Goal: Check status: Check status

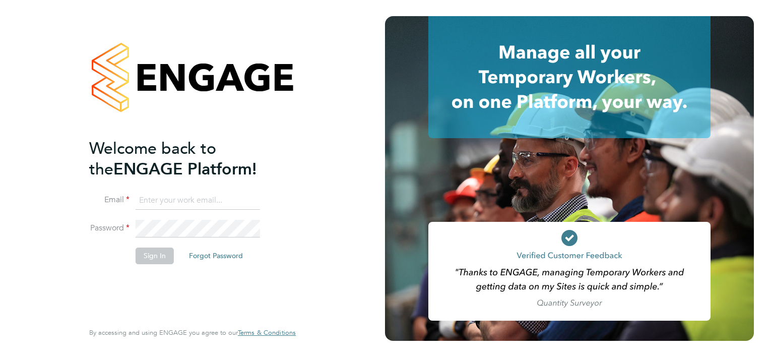
click at [241, 196] on input at bounding box center [198, 200] width 124 height 18
type input "[PERSON_NAME][EMAIL_ADDRESS][PERSON_NAME][PERSON_NAME][DOMAIN_NAME]"
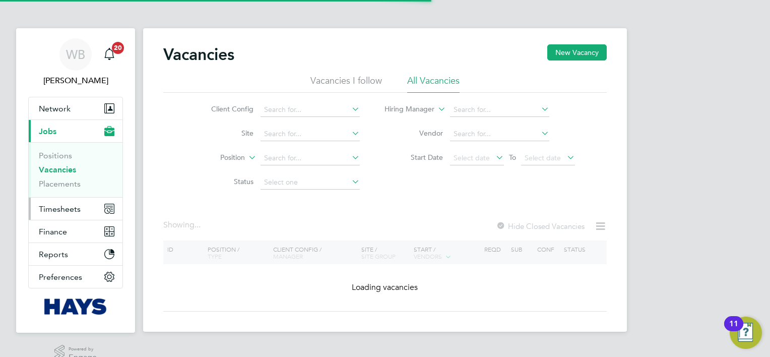
click at [76, 203] on button "Timesheets" at bounding box center [76, 209] width 94 height 22
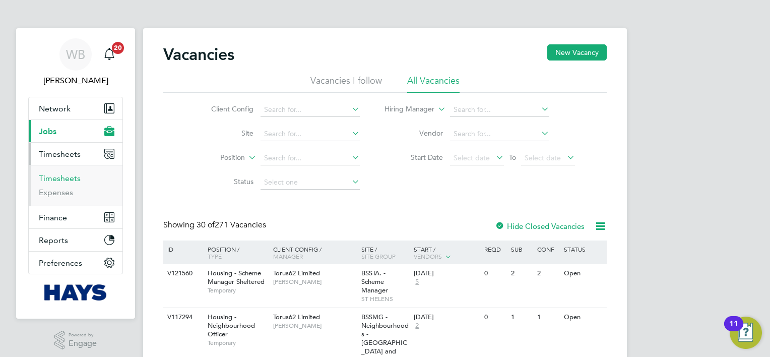
click at [66, 179] on link "Timesheets" at bounding box center [60, 178] width 42 height 10
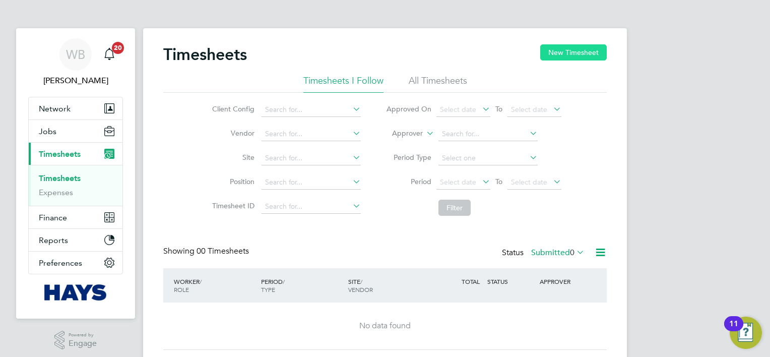
click at [560, 45] on button "New Timesheet" at bounding box center [573, 52] width 67 height 16
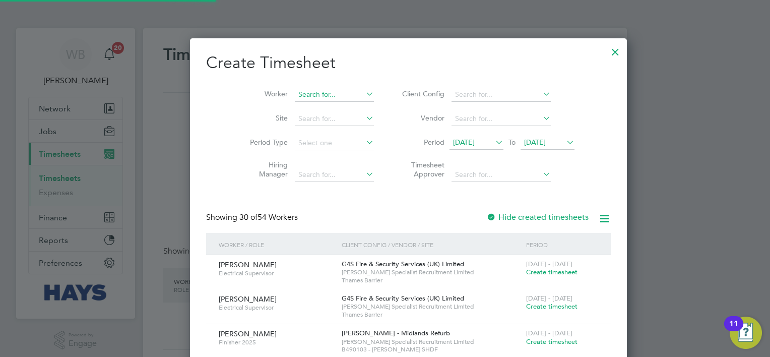
scroll to position [2035, 390]
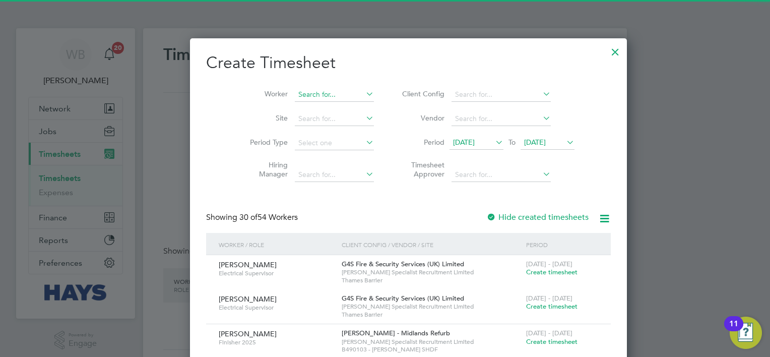
click at [299, 91] on input at bounding box center [334, 95] width 79 height 14
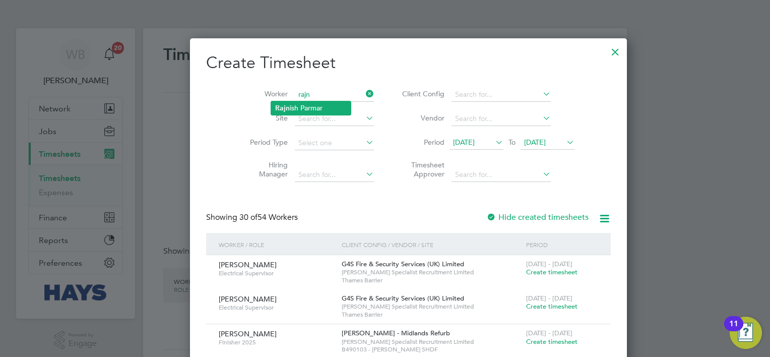
click at [311, 104] on li "Rajn ish Parmar" at bounding box center [311, 108] width 80 height 14
type input "Rajnish Parmar"
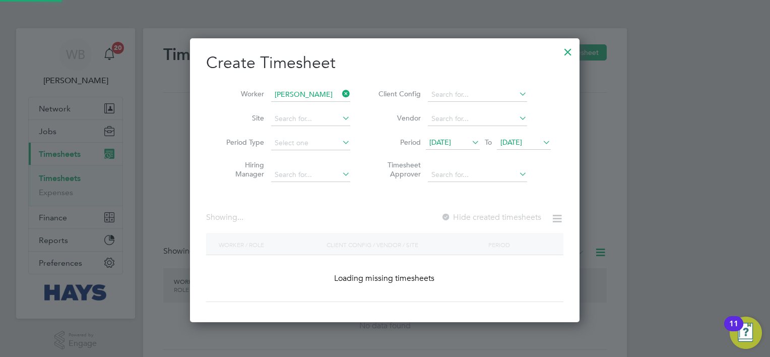
scroll to position [284, 390]
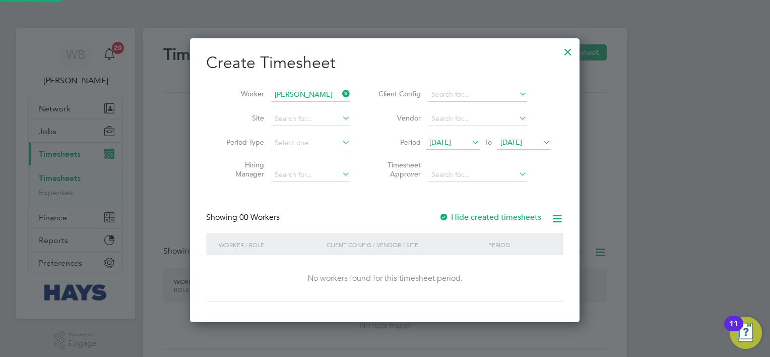
click at [489, 214] on label "Hide created timesheets" at bounding box center [490, 217] width 102 height 10
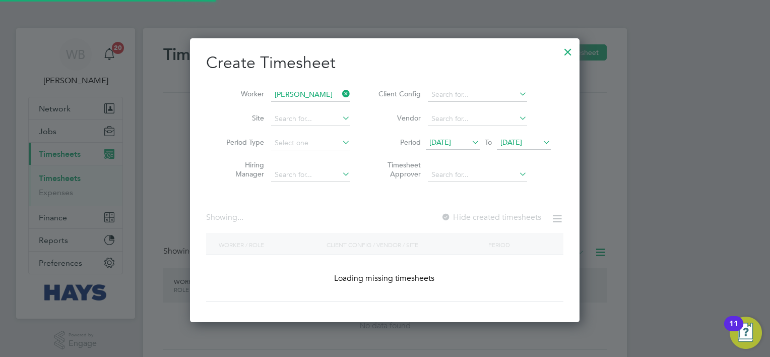
scroll to position [271, 390]
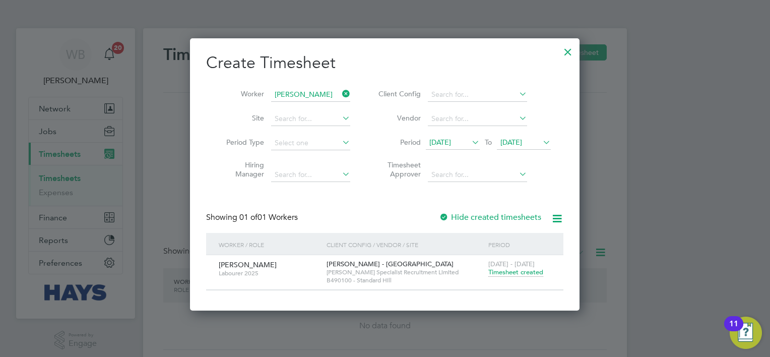
click at [512, 272] on span "Timesheet created" at bounding box center [515, 272] width 55 height 9
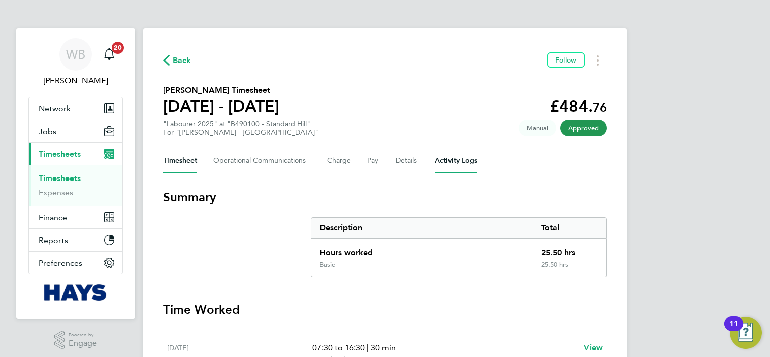
click at [449, 162] on Logs-tab "Activity Logs" at bounding box center [456, 161] width 42 height 24
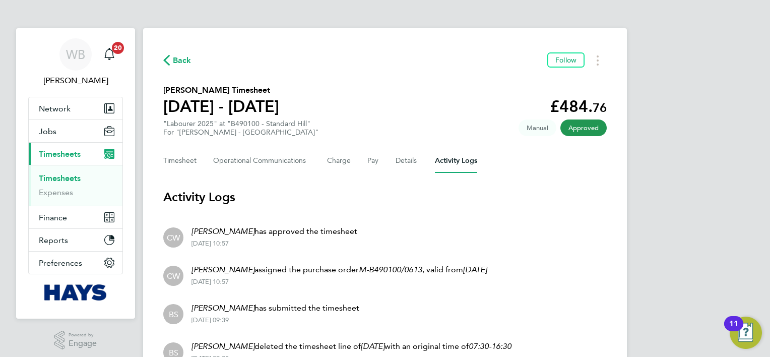
click at [183, 57] on span "Back" at bounding box center [182, 60] width 19 height 12
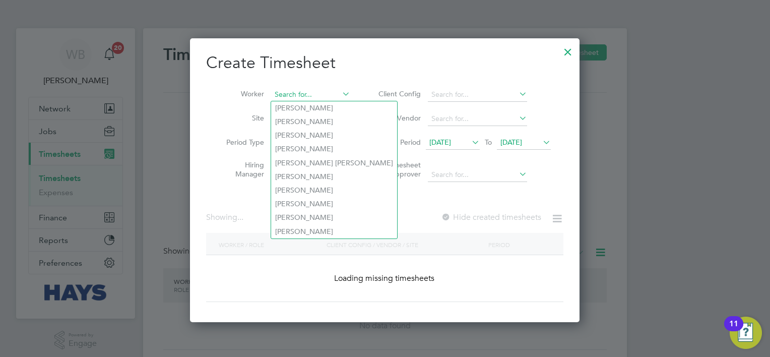
scroll to position [5, 5]
click at [309, 93] on input at bounding box center [310, 95] width 79 height 14
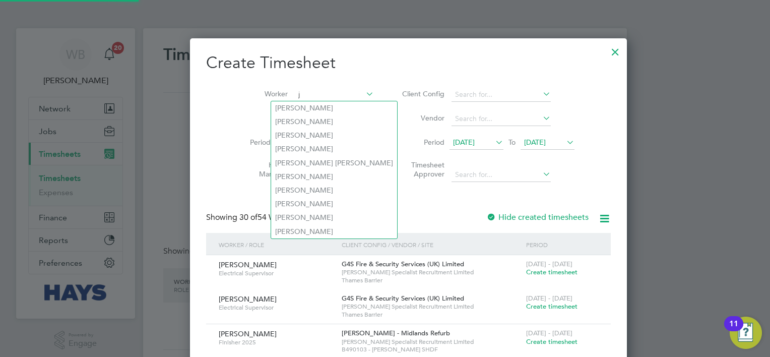
scroll to position [2035, 390]
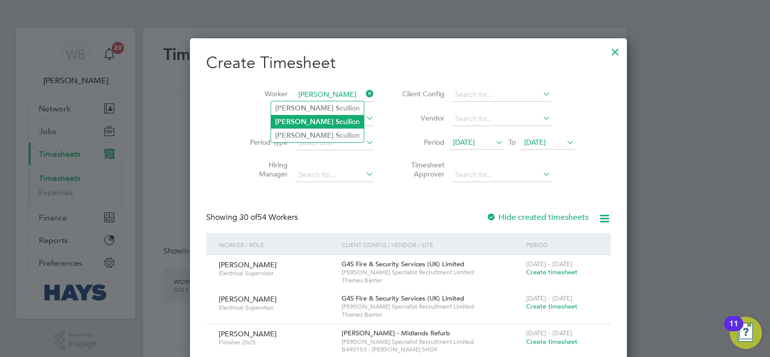
click at [292, 117] on li "John Sc ullion" at bounding box center [317, 122] width 93 height 14
type input "John Scullion"
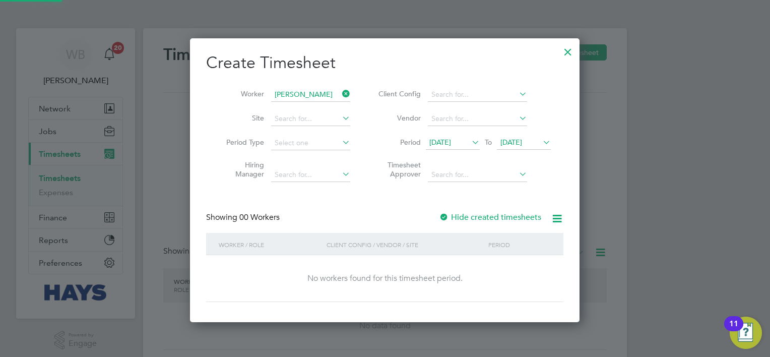
scroll to position [284, 390]
click at [499, 216] on label "Hide created timesheets" at bounding box center [490, 217] width 102 height 10
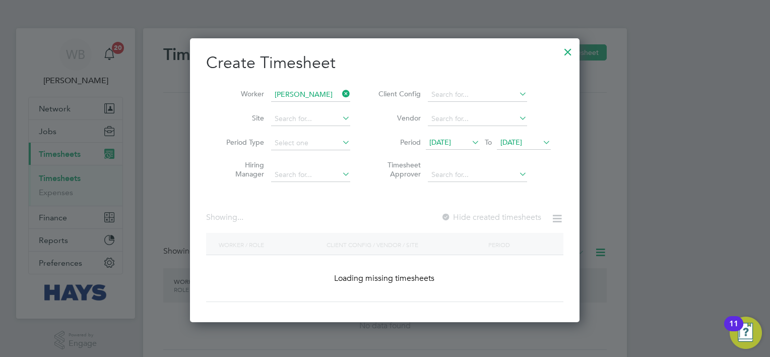
scroll to position [305, 390]
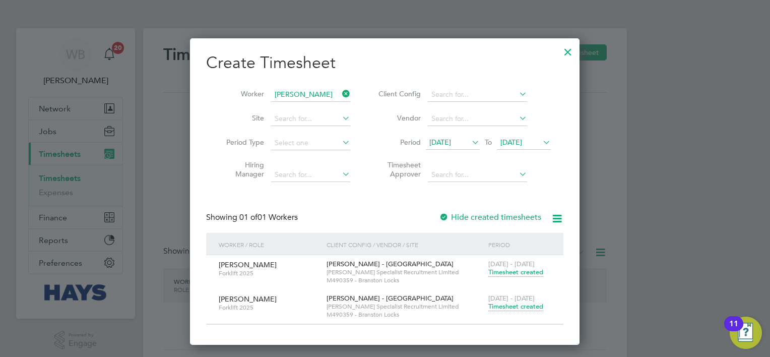
click at [515, 306] on span "Timesheet created" at bounding box center [515, 306] width 55 height 9
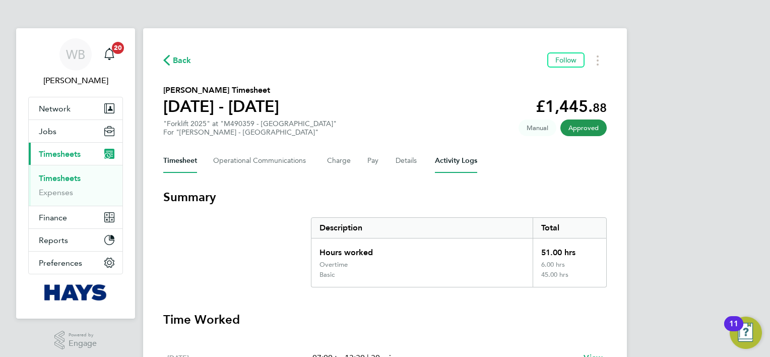
click at [452, 153] on Logs-tab "Activity Logs" at bounding box center [456, 161] width 42 height 24
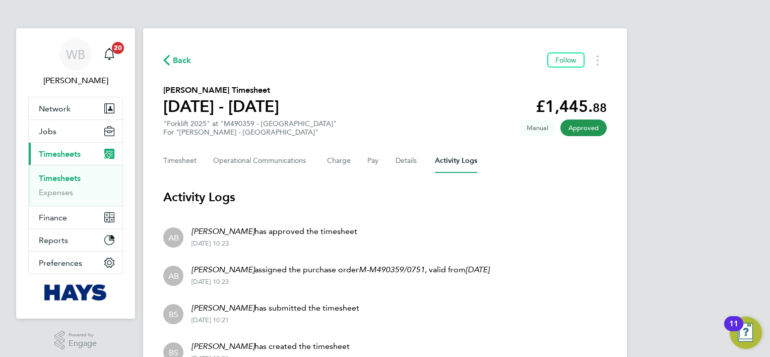
drag, startPoint x: 175, startPoint y: 55, endPoint x: 222, endPoint y: 95, distance: 61.2
click at [175, 55] on span "Back" at bounding box center [182, 60] width 19 height 12
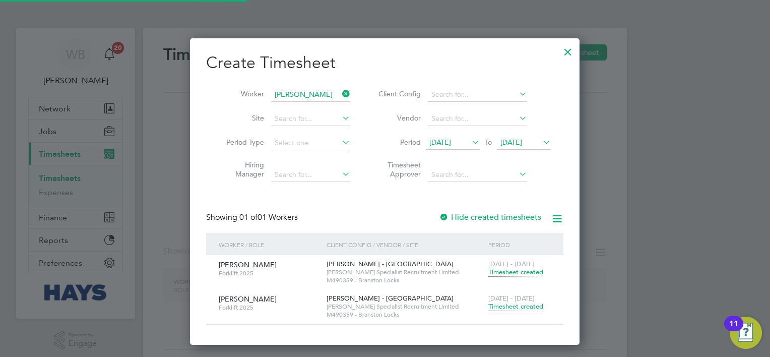
scroll to position [305, 390]
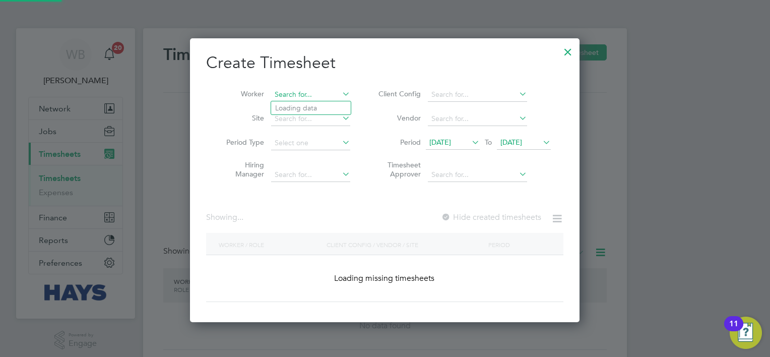
click at [294, 98] on input at bounding box center [310, 95] width 79 height 14
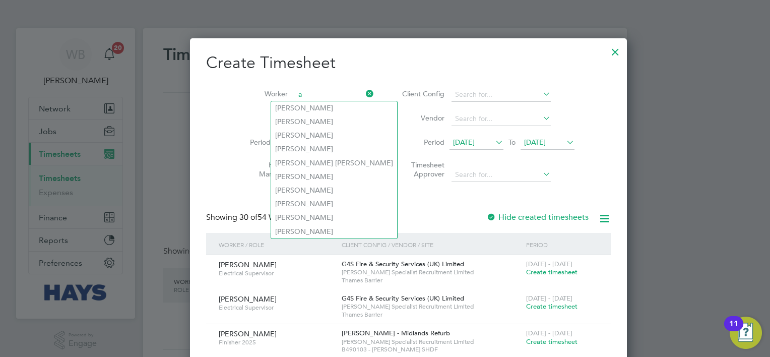
scroll to position [2035, 390]
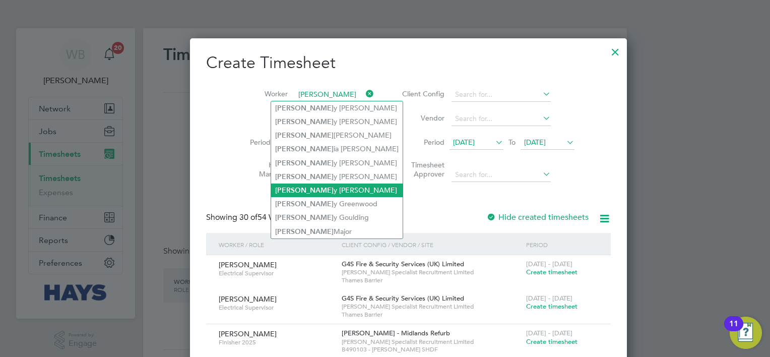
click at [306, 193] on li "Anton y Whyler" at bounding box center [337, 190] width 132 height 14
type input "Antony Whyler"
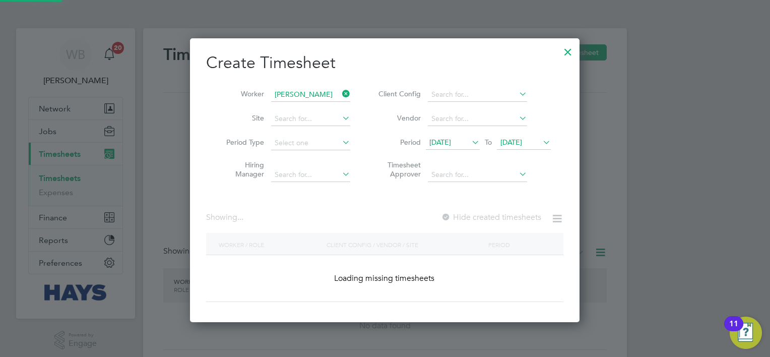
scroll to position [284, 390]
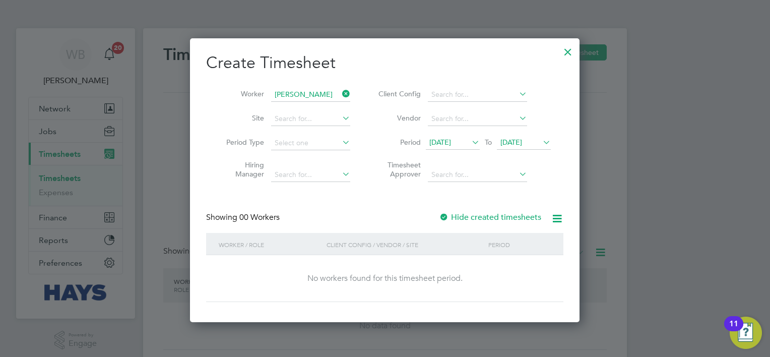
click at [493, 220] on label "Hide created timesheets" at bounding box center [490, 217] width 102 height 10
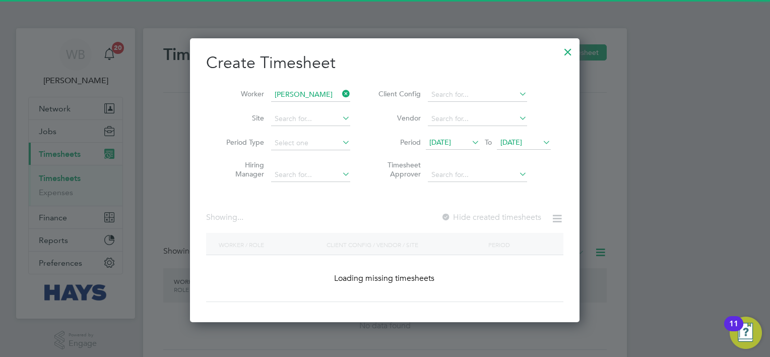
scroll to position [305, 390]
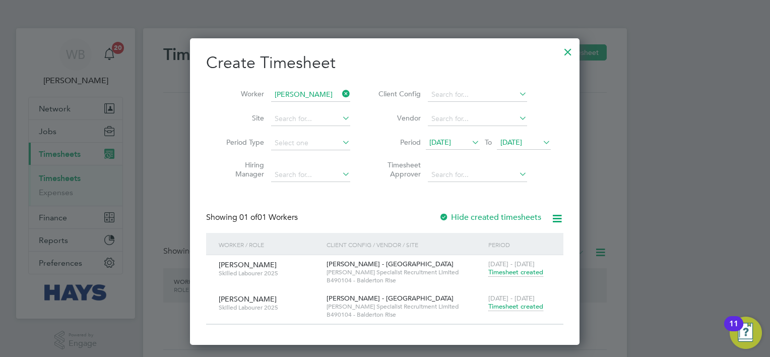
click at [526, 309] on span "Timesheet created" at bounding box center [515, 306] width 55 height 9
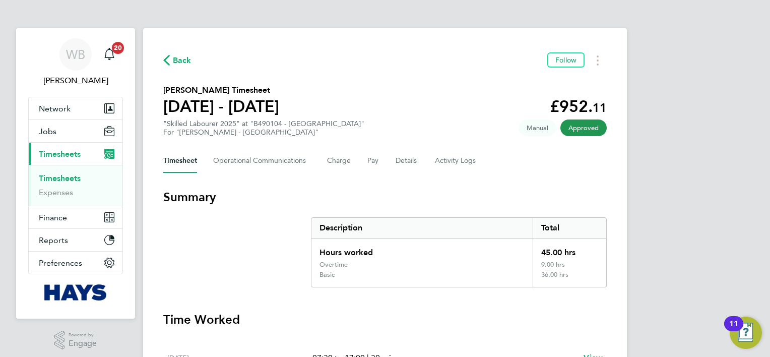
click at [179, 59] on span "Back" at bounding box center [182, 60] width 19 height 12
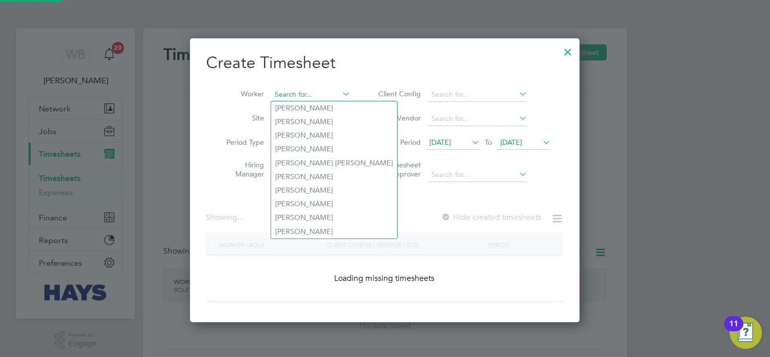
click at [299, 95] on input at bounding box center [310, 95] width 79 height 14
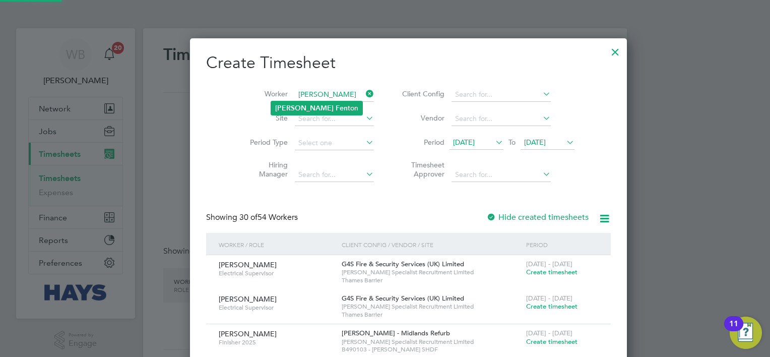
click at [336, 108] on b "Fen" at bounding box center [342, 108] width 12 height 9
type input "Tyler Fenton"
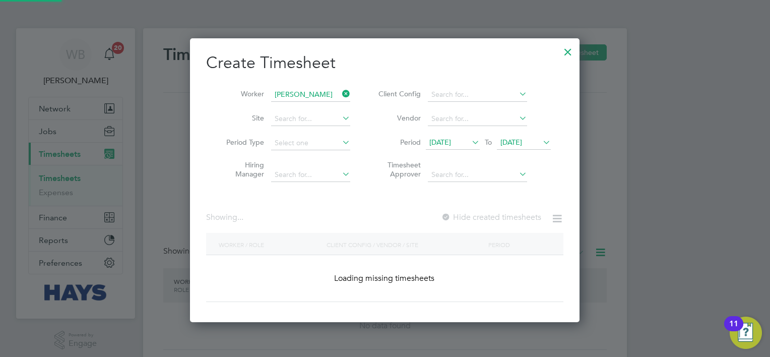
scroll to position [284, 390]
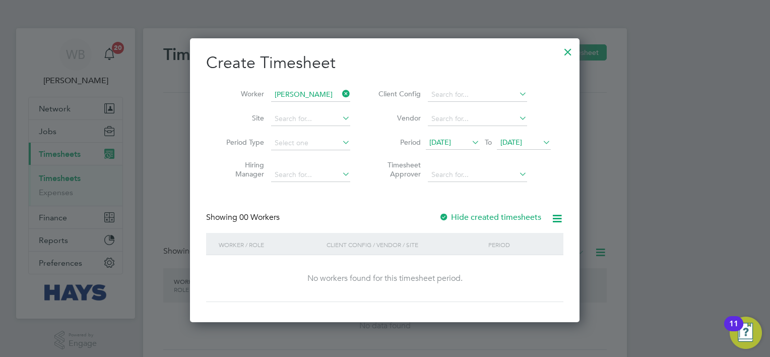
drag, startPoint x: 494, startPoint y: 222, endPoint x: 505, endPoint y: 214, distance: 13.3
click at [505, 214] on div "Showing 00 Workers Hide created timesheets" at bounding box center [384, 222] width 357 height 21
click at [505, 214] on label "Hide created timesheets" at bounding box center [490, 217] width 102 height 10
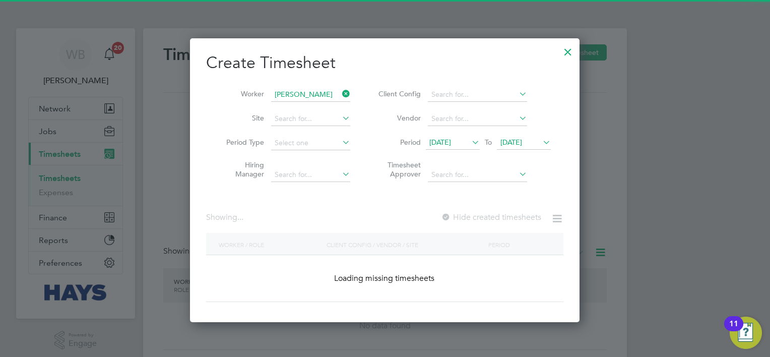
scroll to position [305, 390]
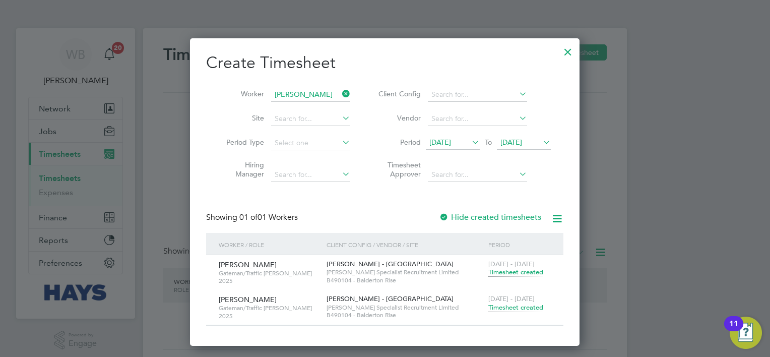
click at [514, 312] on div "20 - 26 Sep 2025 Timesheet created" at bounding box center [520, 303] width 68 height 27
click at [517, 309] on span "Timesheet created" at bounding box center [515, 307] width 55 height 9
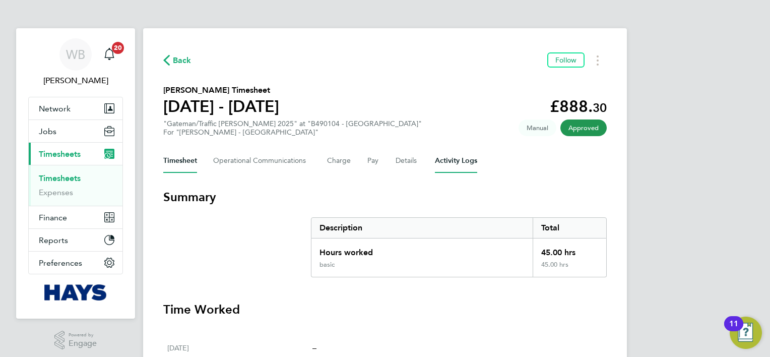
drag, startPoint x: 457, startPoint y: 173, endPoint x: 462, endPoint y: 165, distance: 9.7
click at [462, 165] on Logs-tab "Activity Logs" at bounding box center [456, 161] width 42 height 24
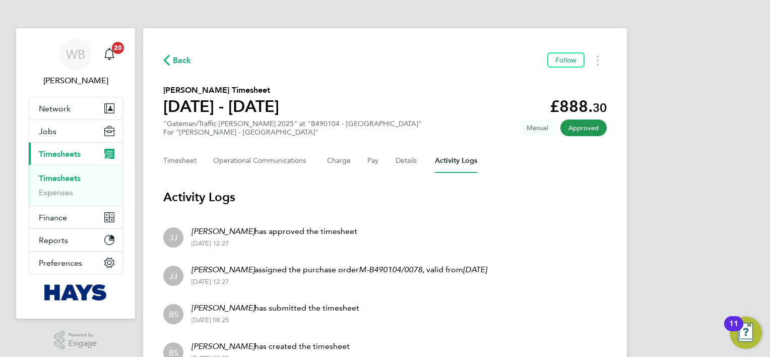
click at [407, 217] on li "JJ John Jenkins has approved the timesheet 30 Sep 2025 - 12:27" at bounding box center [384, 236] width 443 height 38
